Goal: Information Seeking & Learning: Learn about a topic

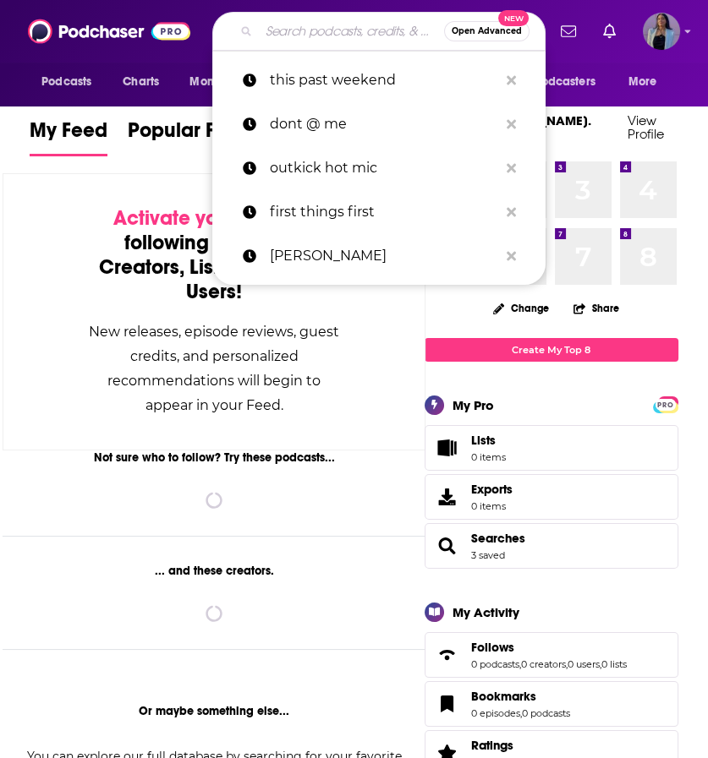
drag, startPoint x: 0, startPoint y: 0, endPoint x: 298, endPoint y: 29, distance: 299.0
click at [298, 29] on input "Search podcasts, credits, & more..." at bounding box center [351, 31] width 185 height 27
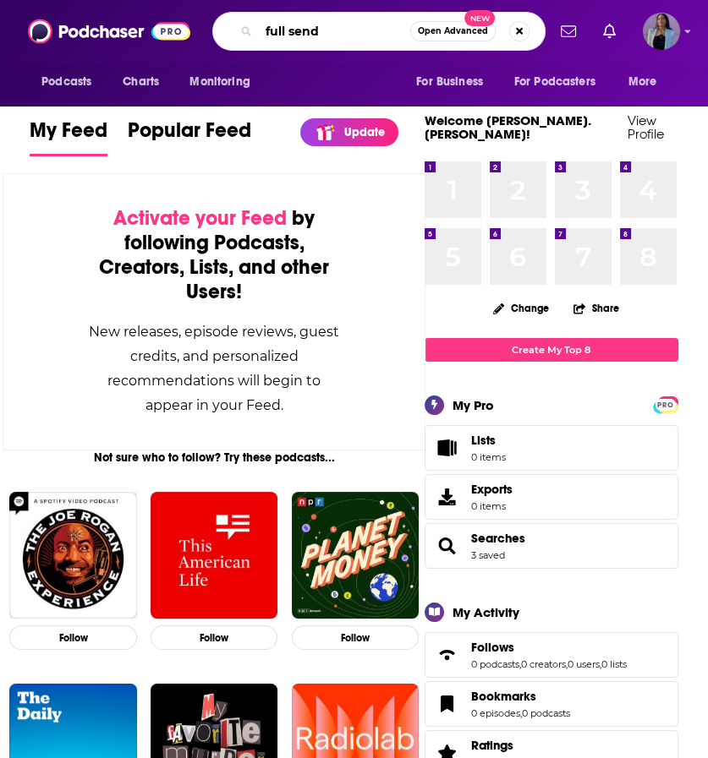
type input "full send"
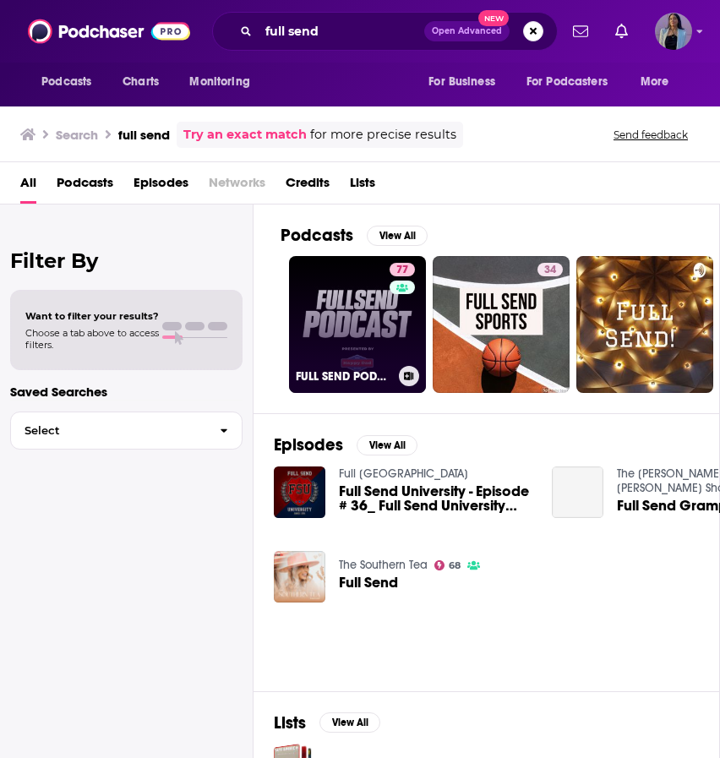
click at [355, 319] on link "77 FULL SEND PODCAST" at bounding box center [357, 324] width 137 height 137
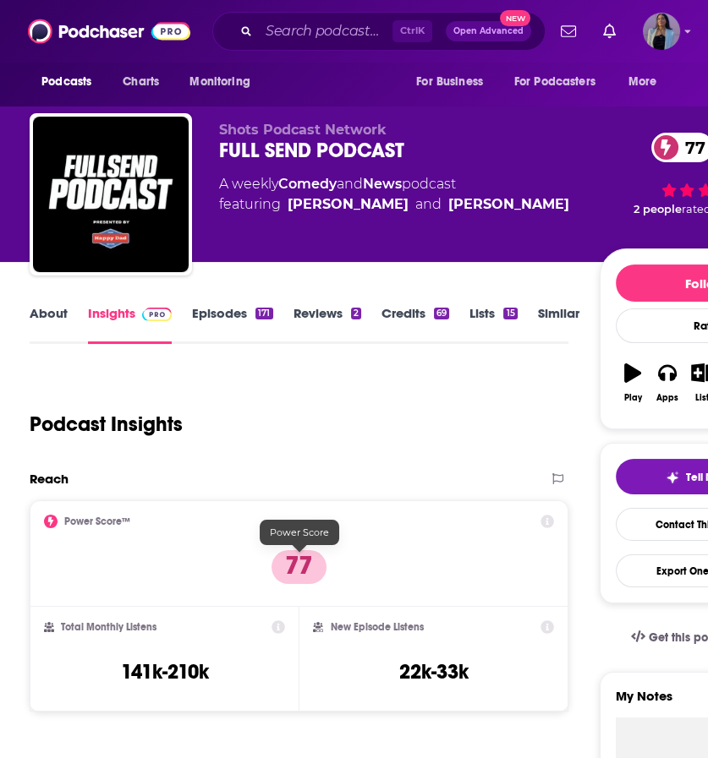
scroll to position [385, 0]
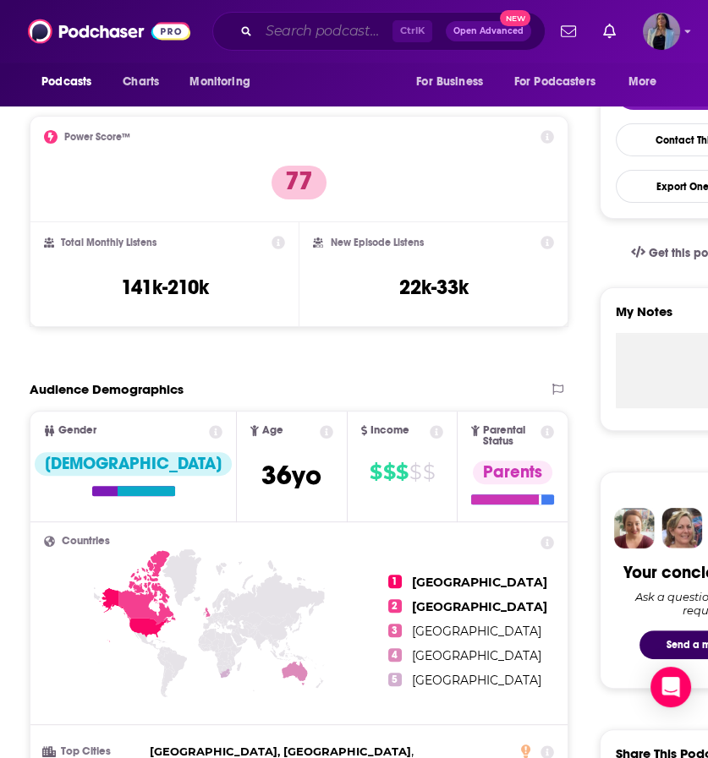
click at [287, 34] on input "Search podcasts, credits, & more..." at bounding box center [326, 31] width 134 height 27
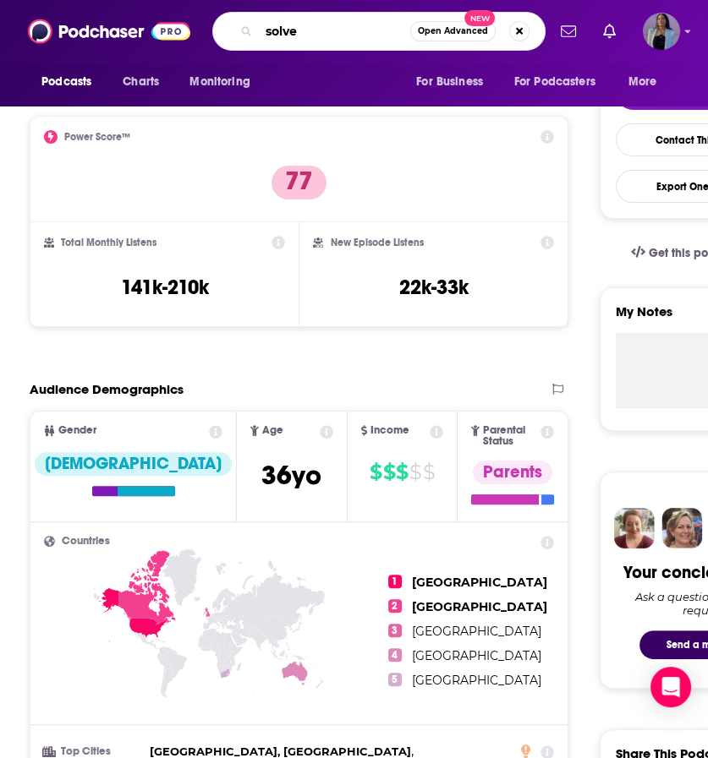
type input "solved"
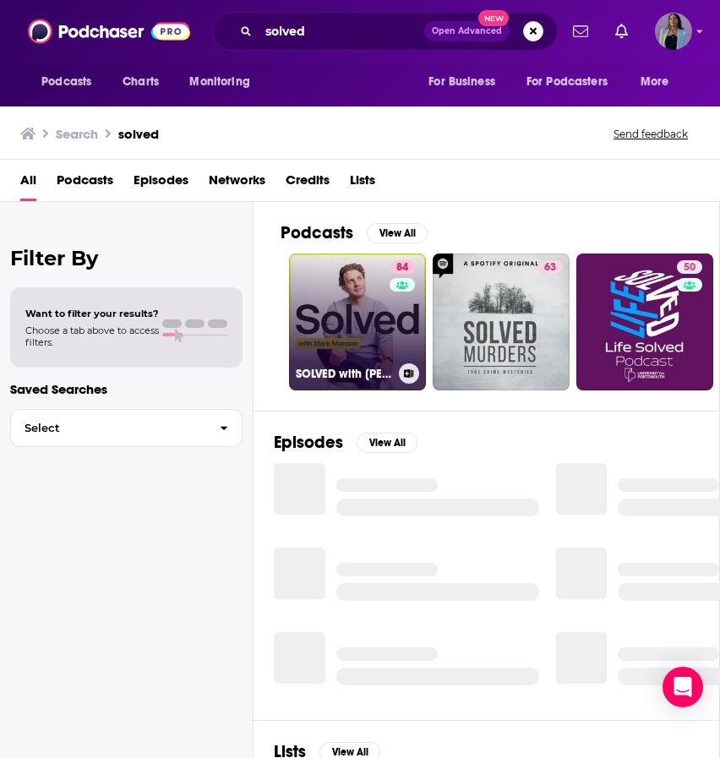
click at [335, 278] on link "84 SOLVED with [PERSON_NAME]" at bounding box center [357, 322] width 137 height 137
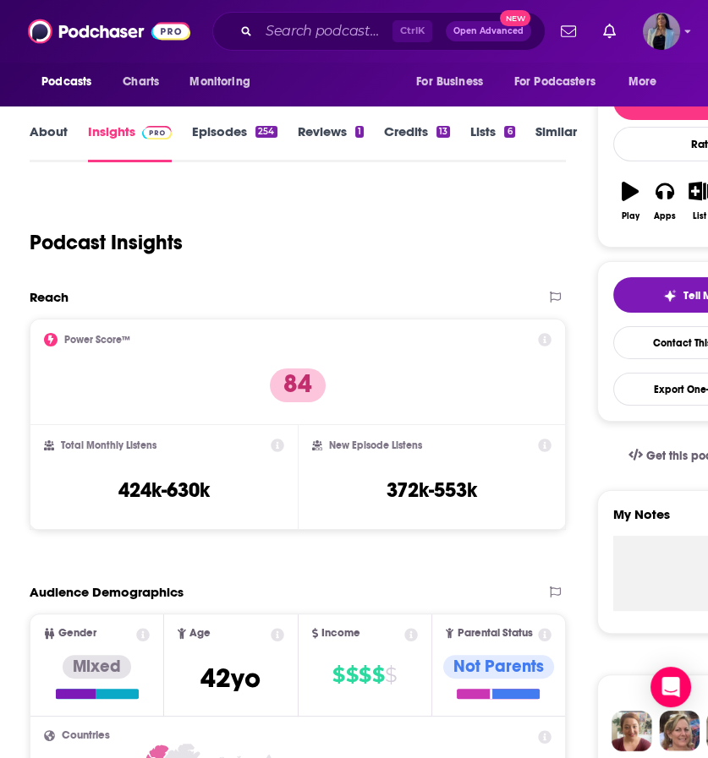
scroll to position [183, 0]
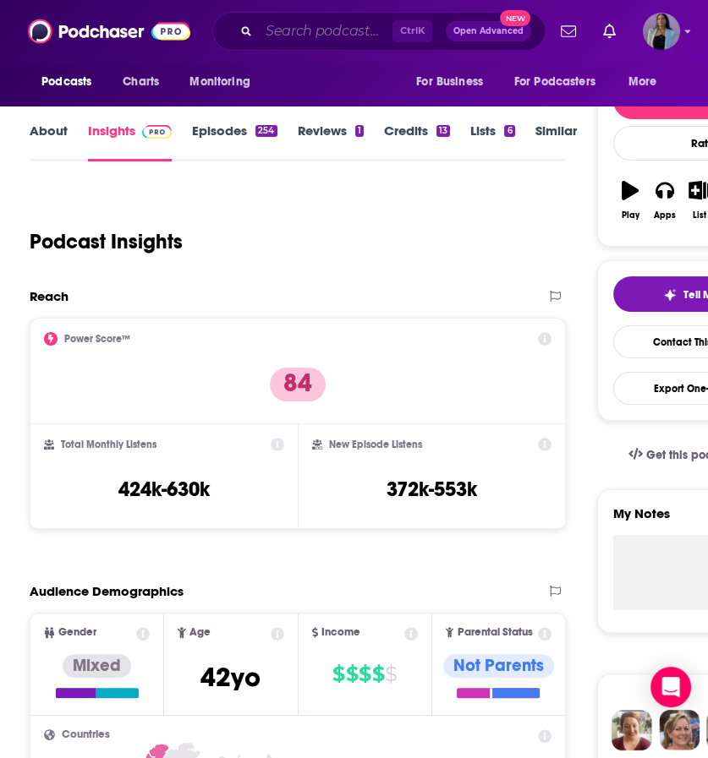
click at [288, 35] on input "Search podcasts, credits, & more..." at bounding box center [326, 31] width 134 height 27
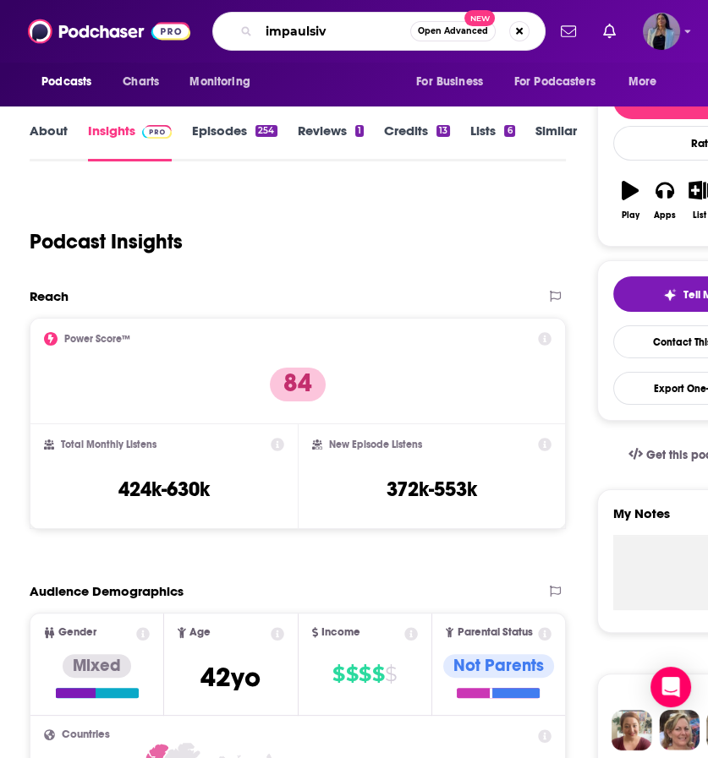
type input "impaulsive"
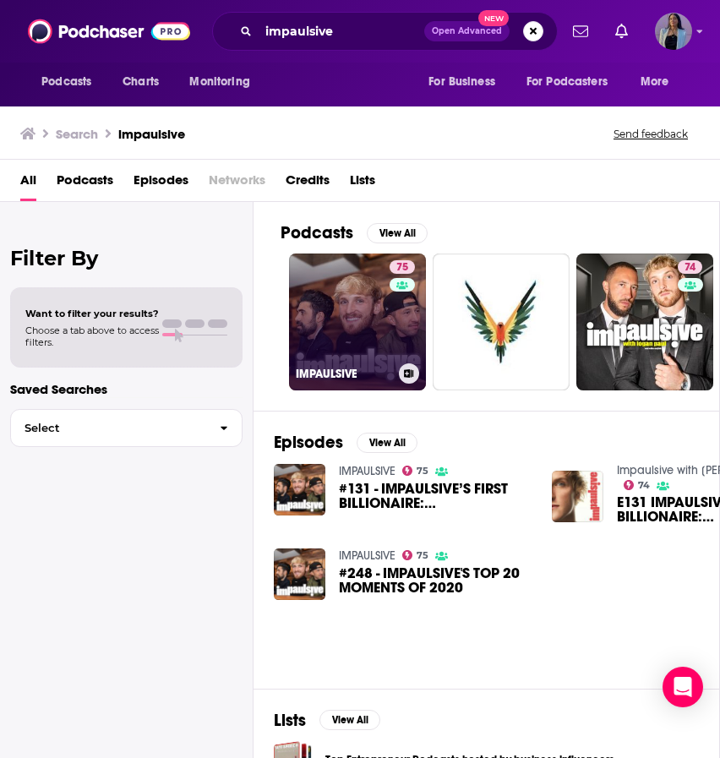
click at [379, 293] on link "75 IMPAULSIVE" at bounding box center [357, 322] width 137 height 137
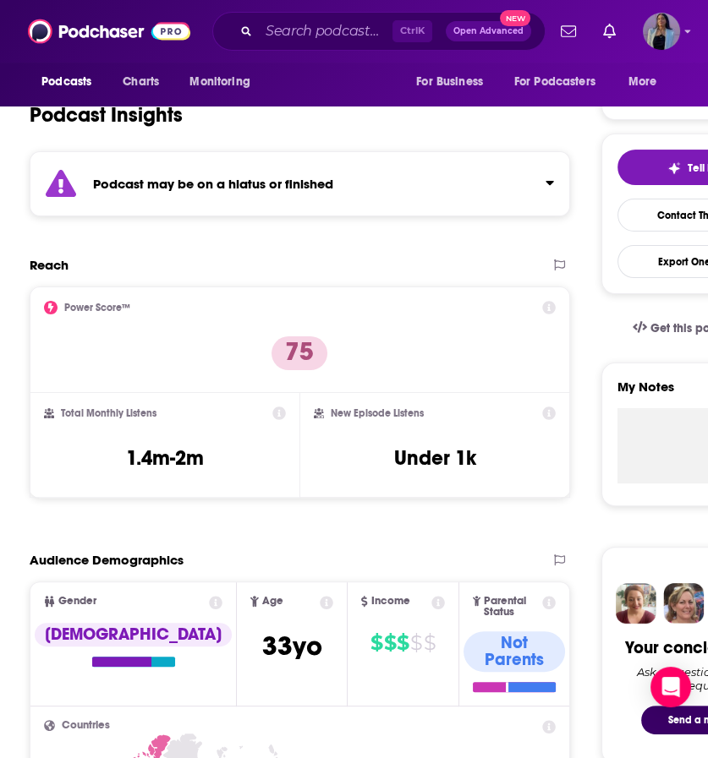
scroll to position [306, 0]
